Goal: Find specific page/section: Find specific page/section

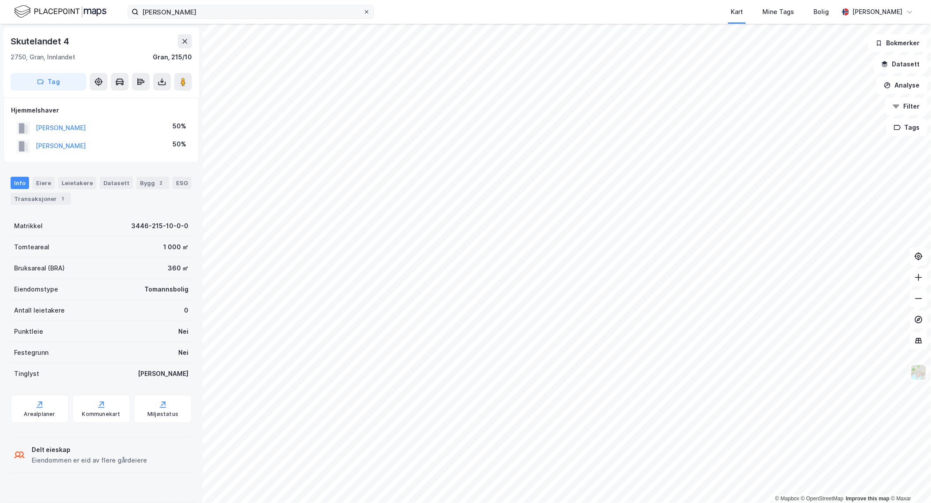
click at [365, 12] on icon at bounding box center [366, 11] width 5 height 5
click at [363, 12] on input "[PERSON_NAME]" at bounding box center [251, 11] width 224 height 13
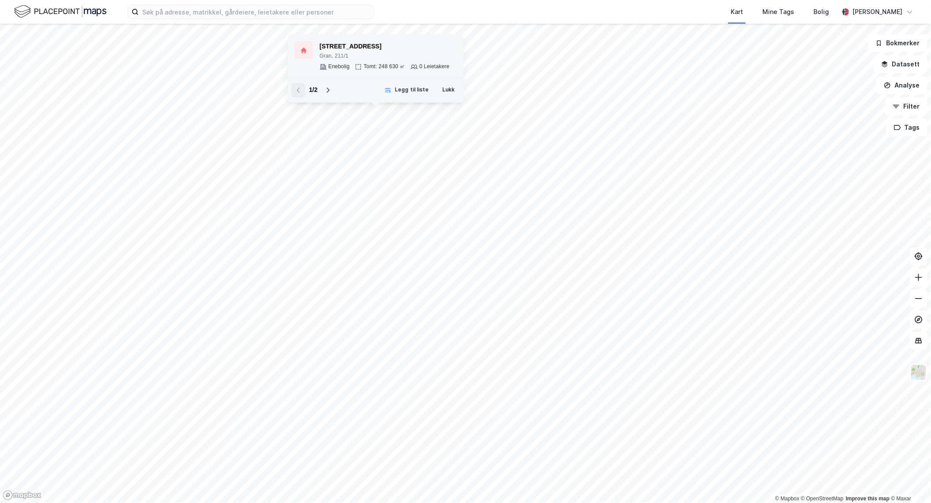
click at [454, 132] on div "© Mapbox © OpenStreetMap Improve this map © Maxar [STREET_ADDRESS] Tomt: 248 63…" at bounding box center [465, 264] width 931 height 480
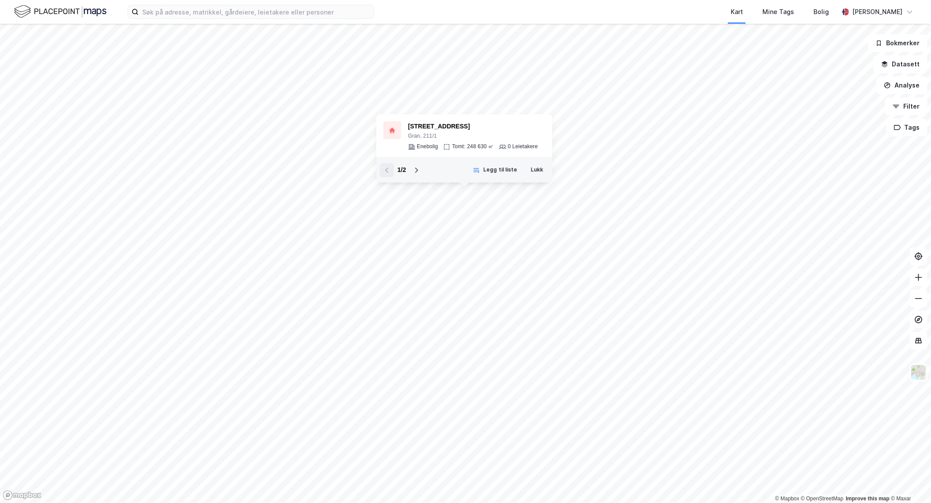
click at [549, 169] on div "1 / 2 Legg til liste Lukk" at bounding box center [464, 170] width 176 height 25
click at [539, 171] on button "Lukk" at bounding box center [537, 170] width 24 height 14
